Goal: Find specific page/section: Find specific page/section

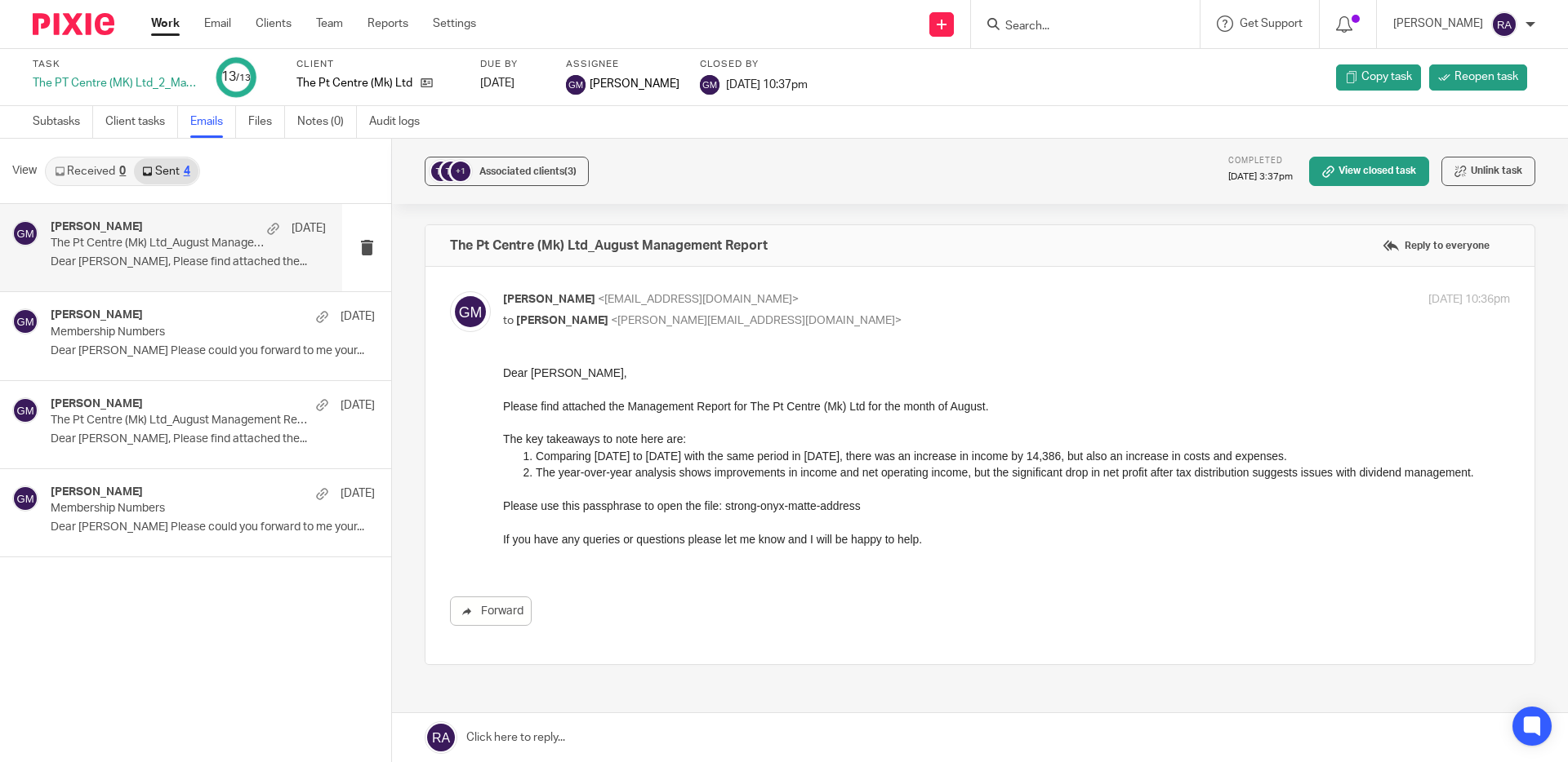
click at [1041, 21] on input "Search" at bounding box center [1077, 26] width 147 height 14
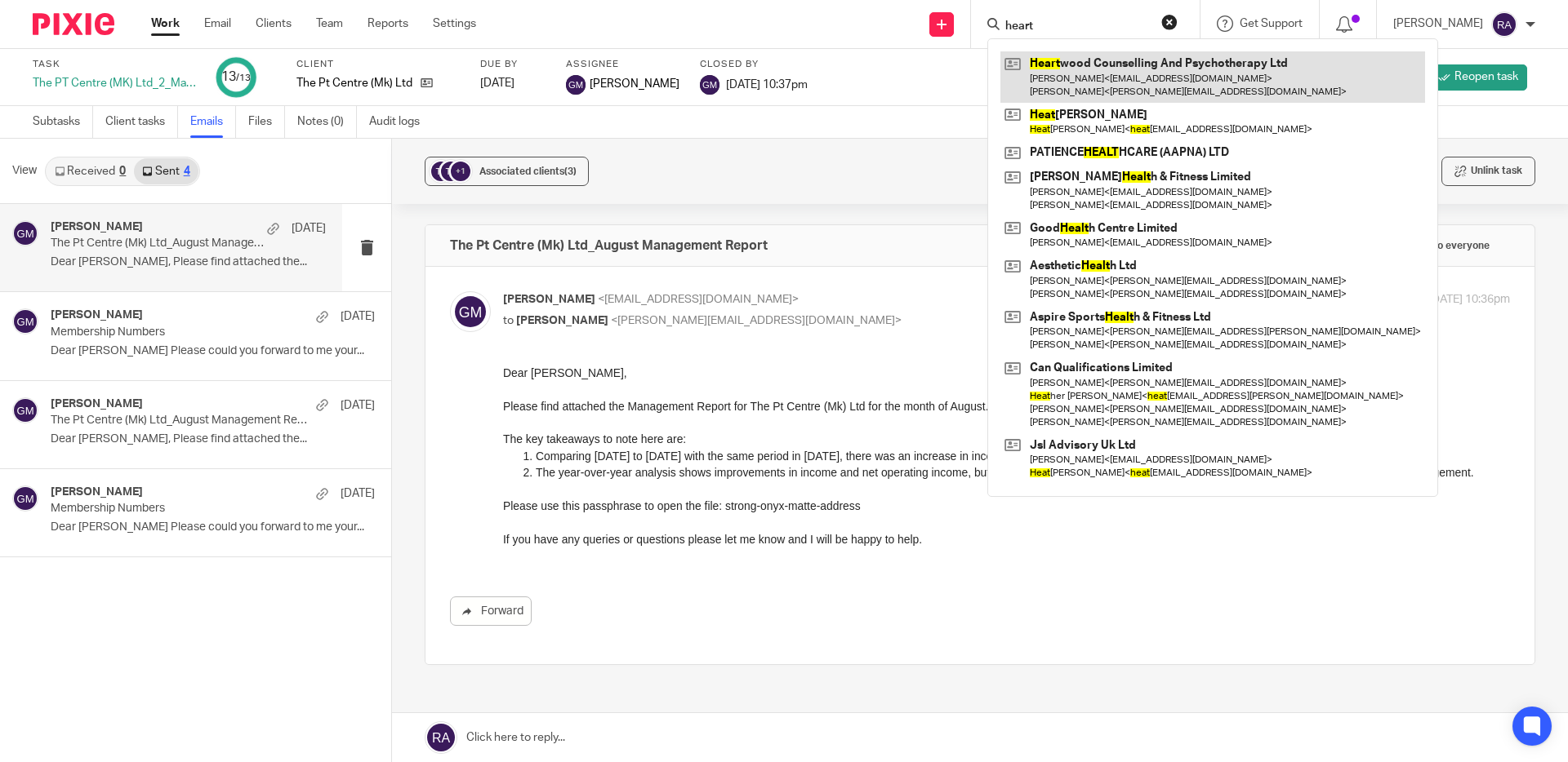
type input "heart"
click at [1110, 81] on link at bounding box center [1213, 77] width 425 height 51
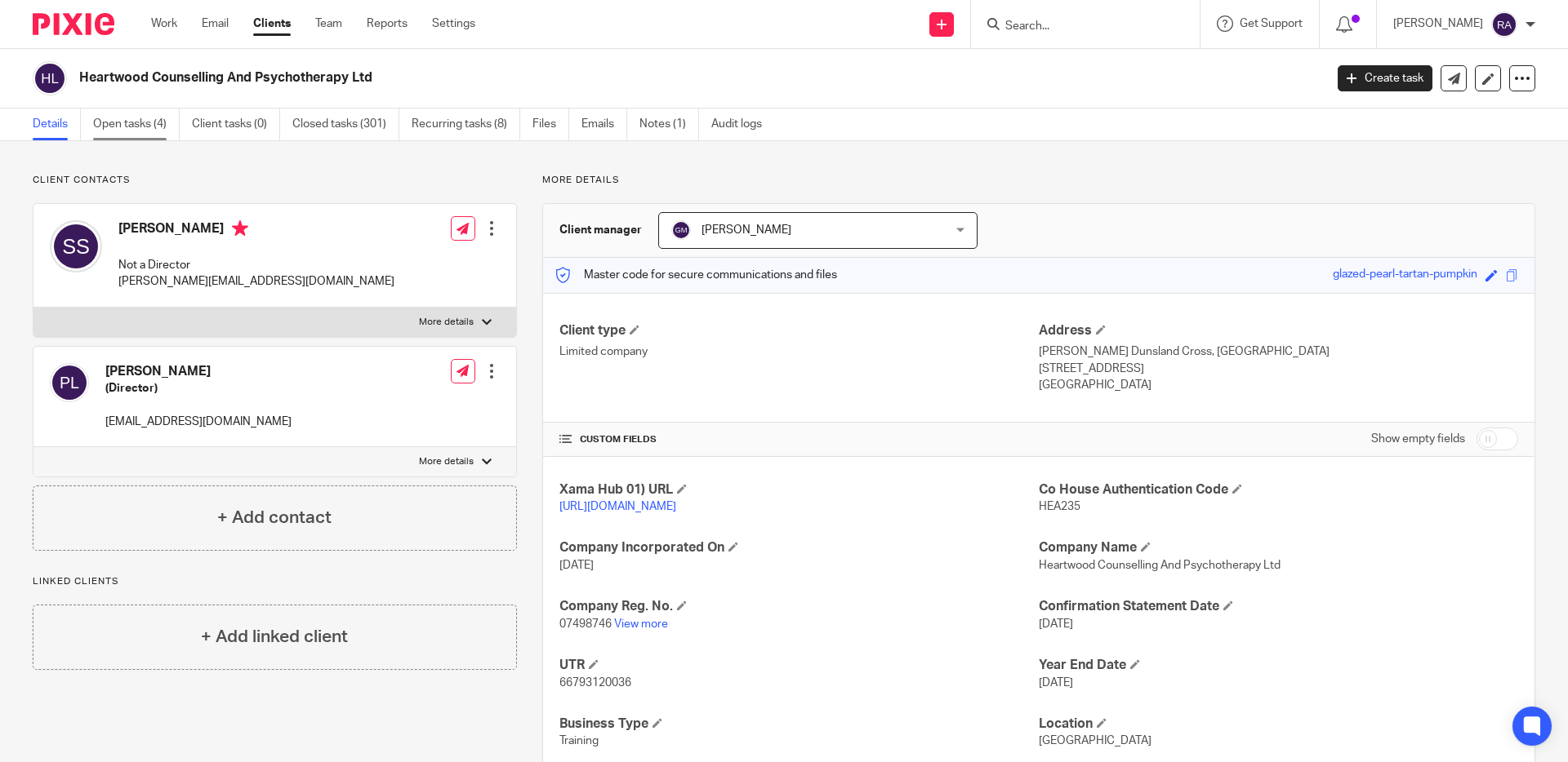
click at [139, 118] on link "Open tasks (4)" at bounding box center [137, 124] width 87 height 31
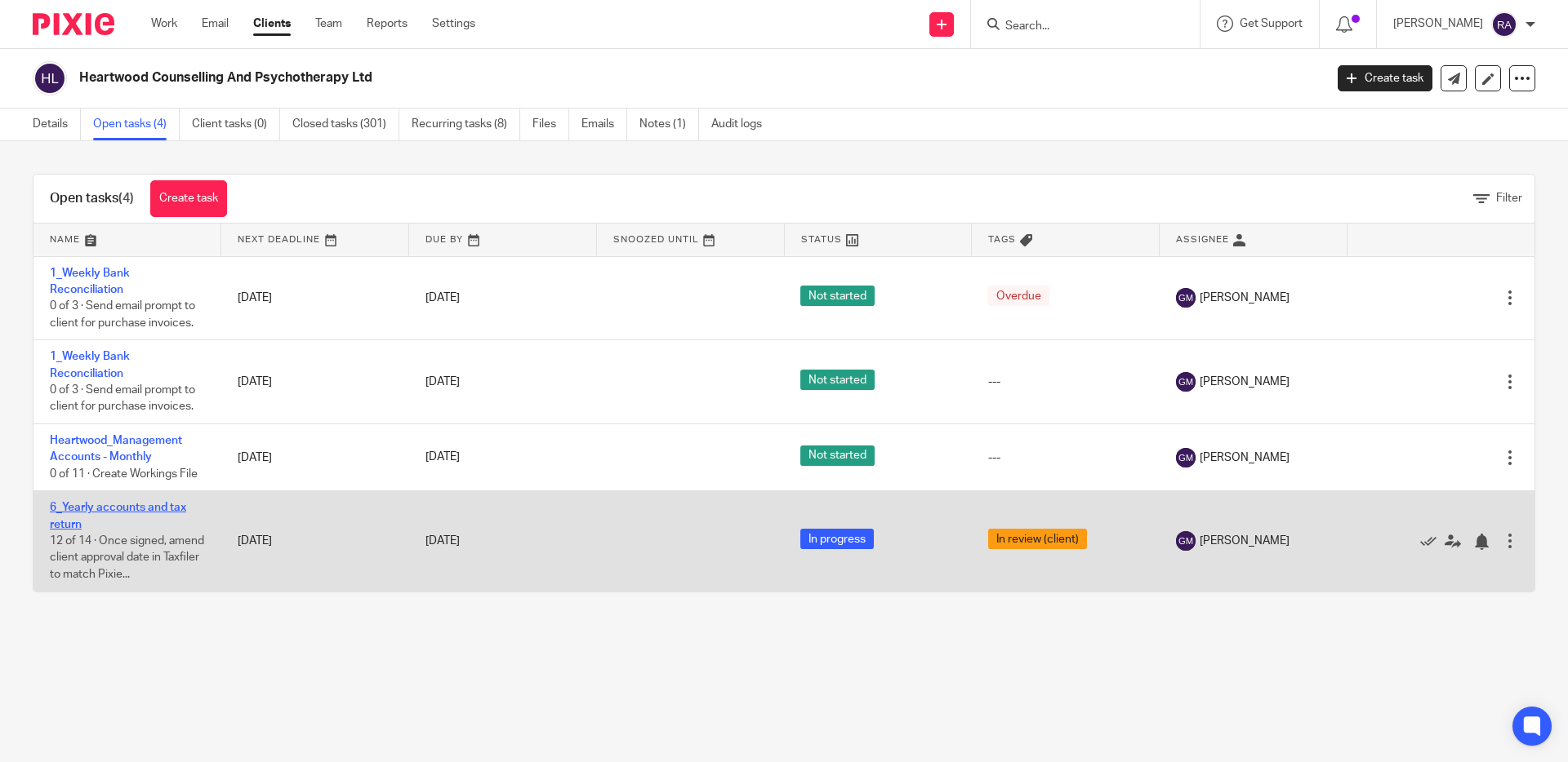
click at [122, 511] on link "6_Yearly accounts and tax return" at bounding box center [118, 516] width 136 height 28
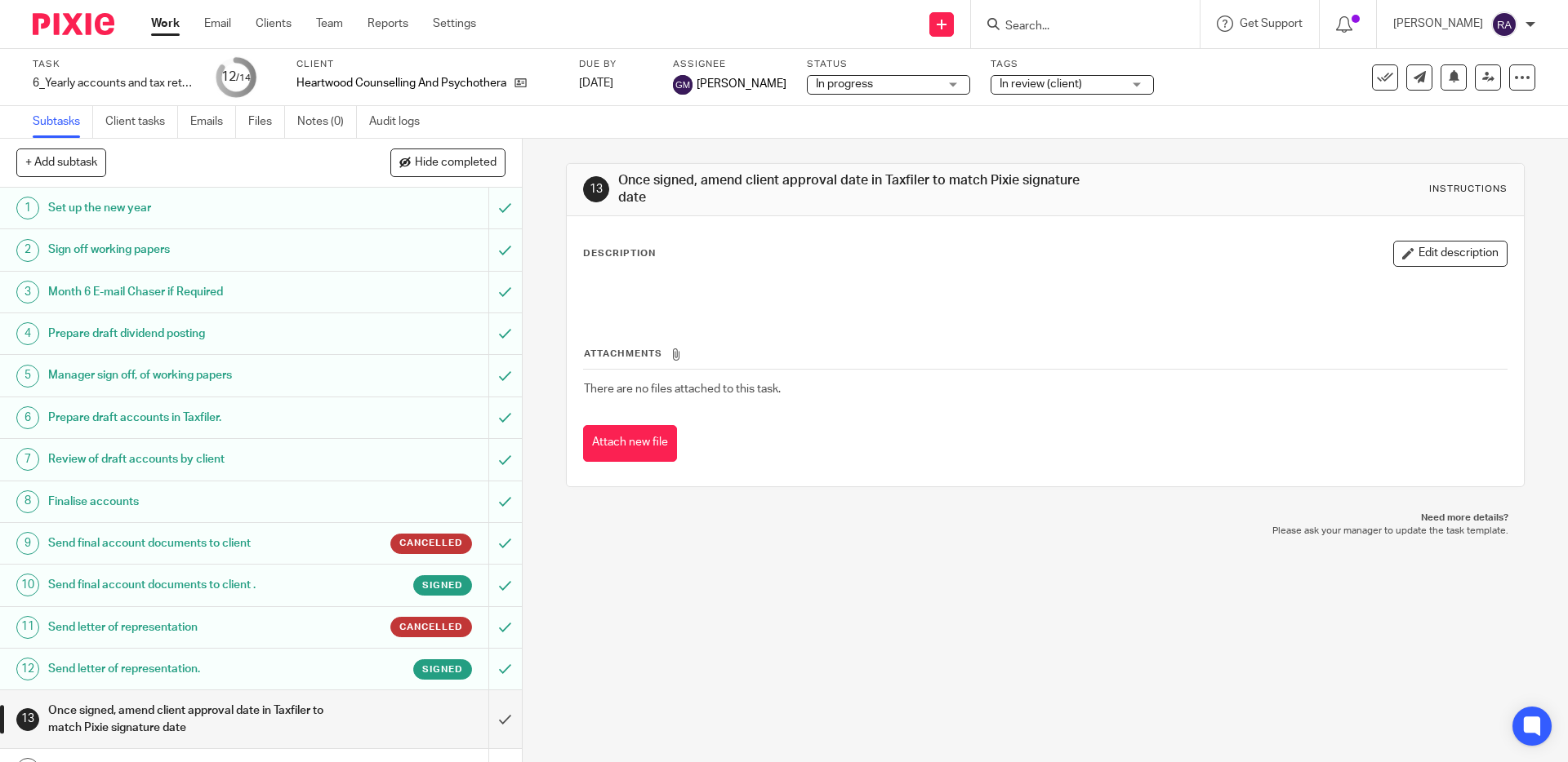
scroll to position [29, 0]
